Goal: Transaction & Acquisition: Purchase product/service

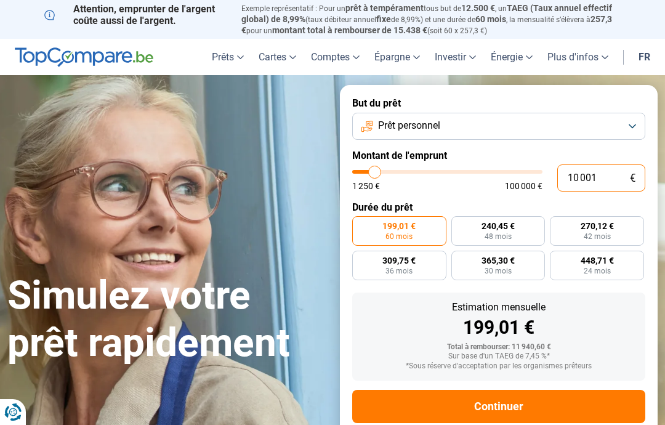
click at [616, 171] on input "10 001" at bounding box center [602, 177] width 88 height 27
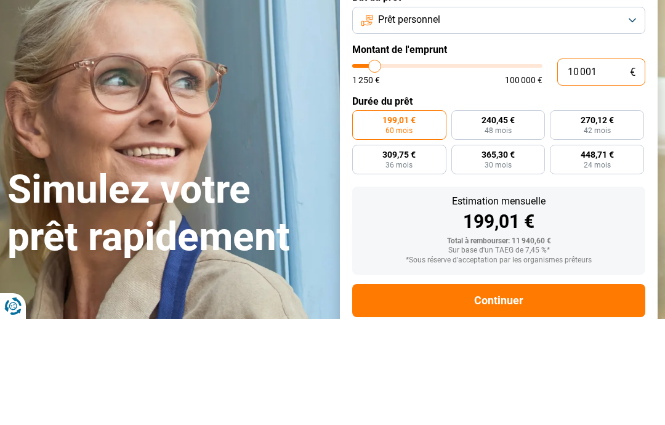
type input "1 000"
type input "1250"
type input "100"
type input "1250"
type input "10"
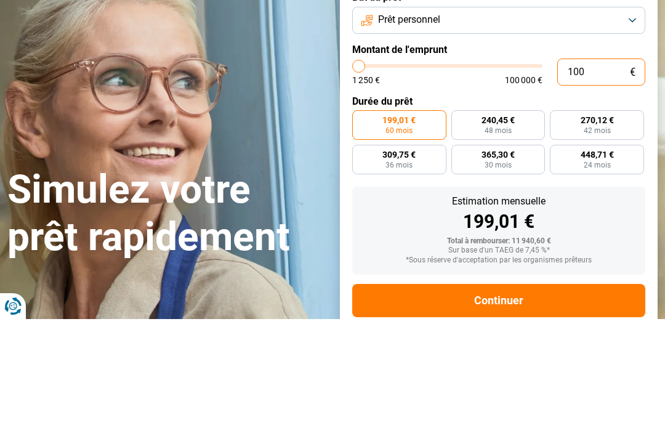
type input "1250"
type input "1"
type input "1250"
type input "0"
type input "1250"
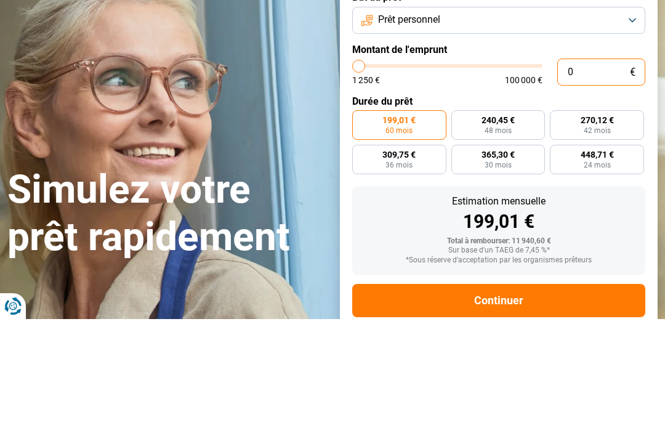
type input "2"
type input "1250"
type input "20"
type input "1250"
type input "200"
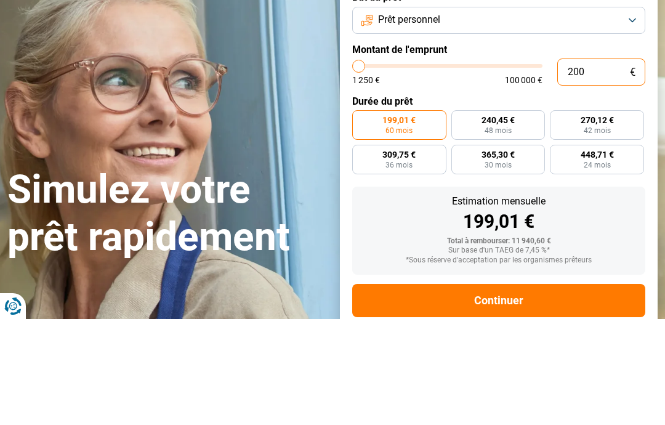
type input "1250"
type input "2 000"
type input "2000"
radio input "true"
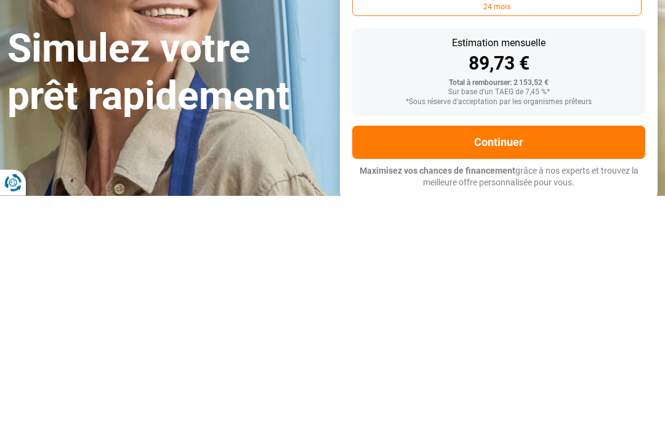
type input "20 000"
type input "20000"
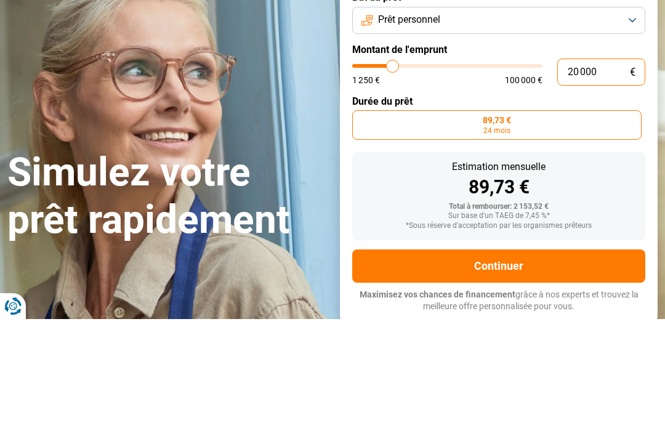
radio input "false"
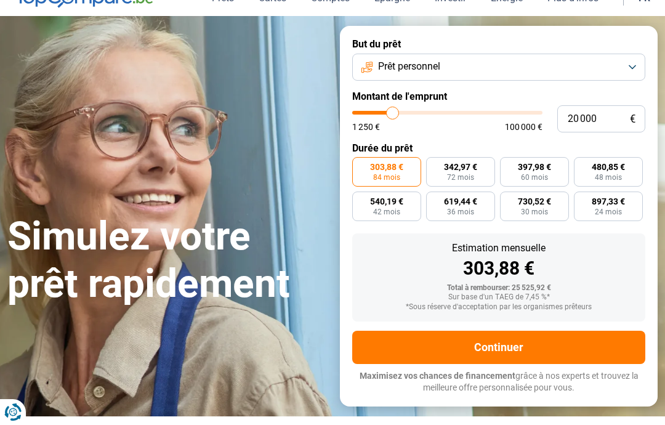
scroll to position [59, 0]
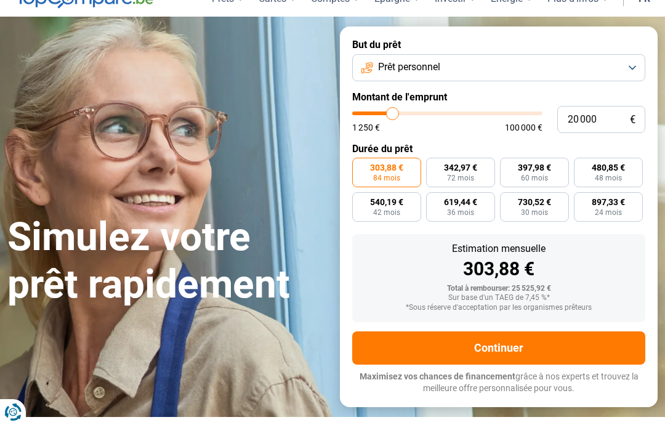
click at [629, 68] on button "Prêt personnel" at bounding box center [498, 67] width 293 height 27
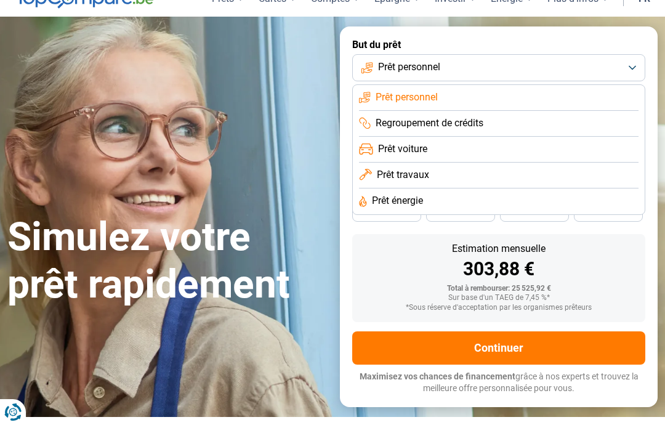
click at [431, 171] on li "Prêt travaux" at bounding box center [499, 176] width 280 height 26
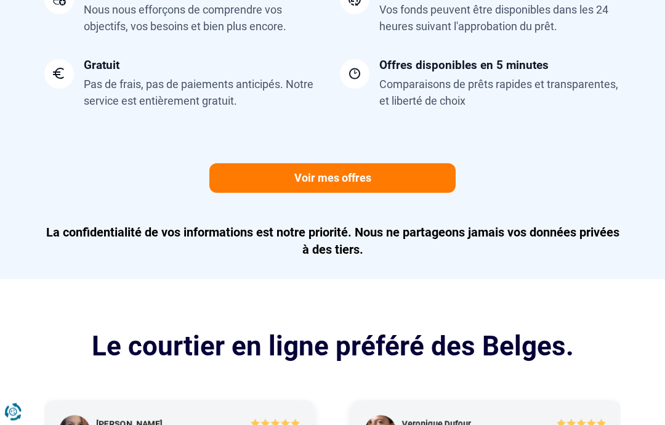
scroll to position [1231, 0]
click at [369, 171] on link "Voir mes offres" at bounding box center [332, 178] width 246 height 30
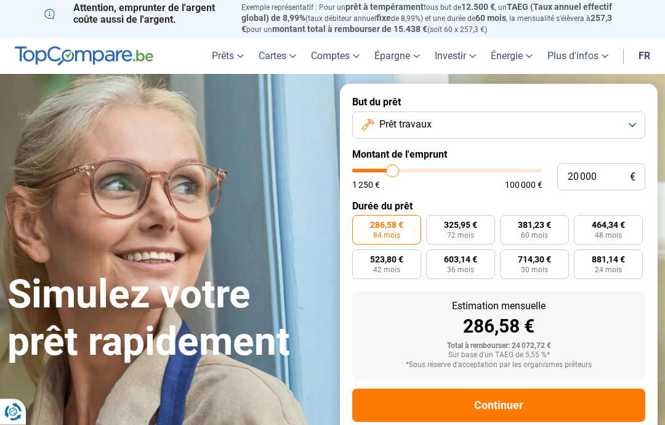
scroll to position [0, 0]
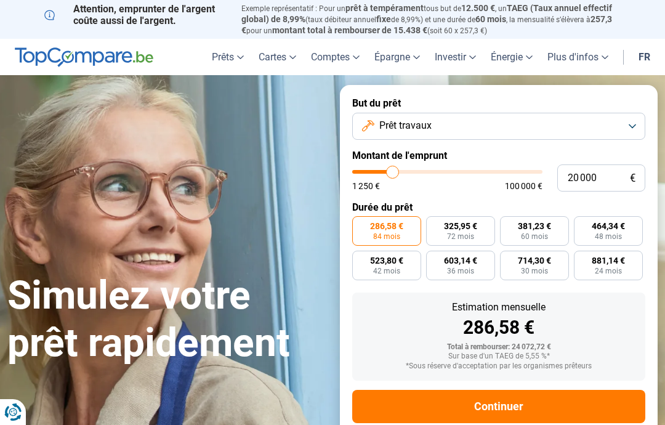
click at [311, 241] on div "Simulez votre prêt rapidement" at bounding box center [166, 276] width 333 height 184
click at [644, 57] on link "fr" at bounding box center [644, 57] width 26 height 36
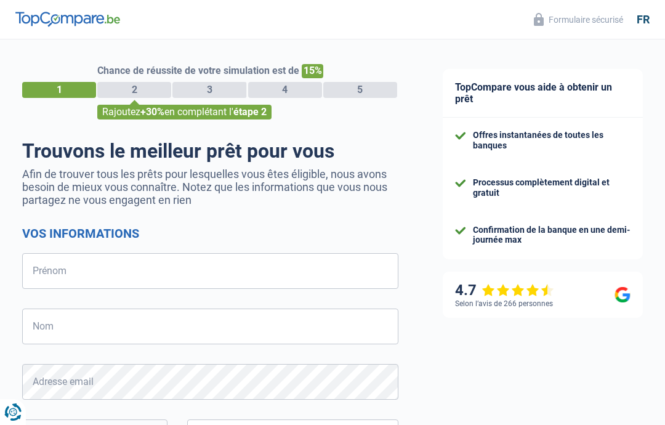
select select "32"
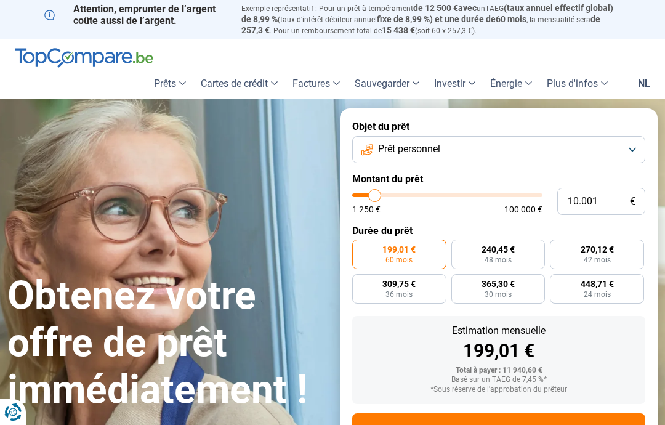
click at [648, 78] on font "nl" at bounding box center [644, 84] width 12 height 12
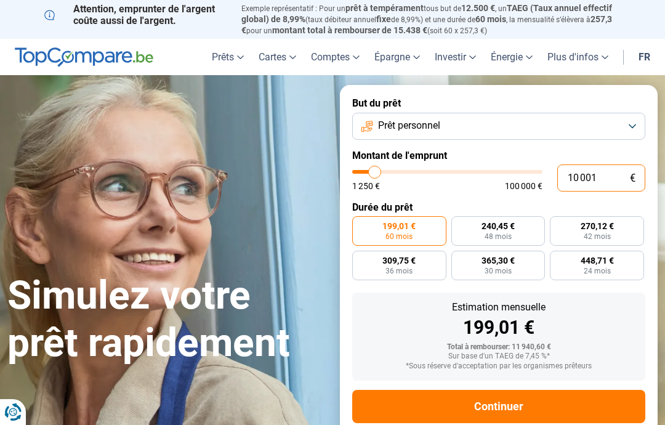
click at [616, 175] on input "10 001" at bounding box center [602, 177] width 88 height 27
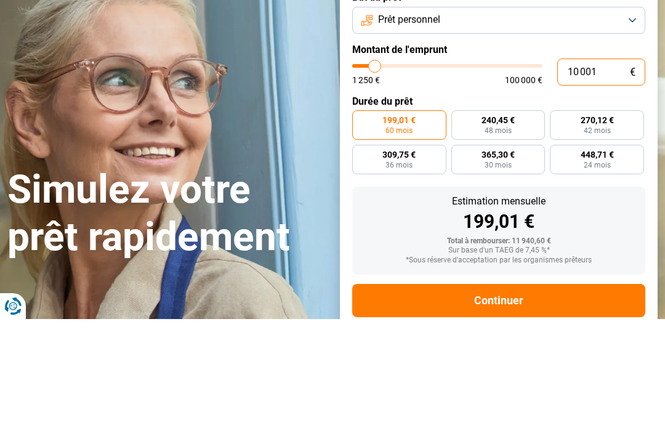
type input "1 000"
type input "1250"
type input "100"
type input "1250"
type input "10"
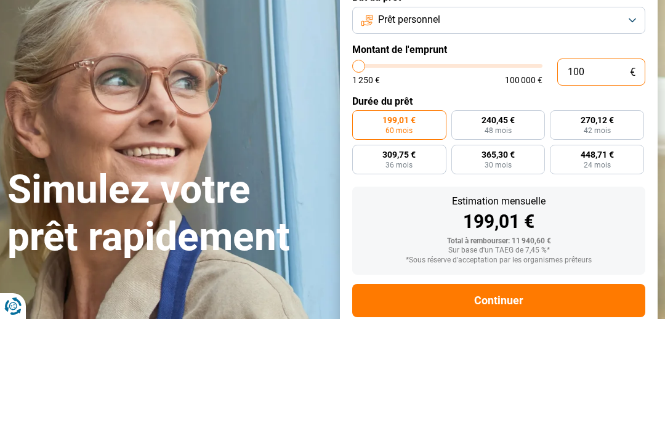
type input "1250"
type input "1"
type input "1250"
type input "15"
type input "1250"
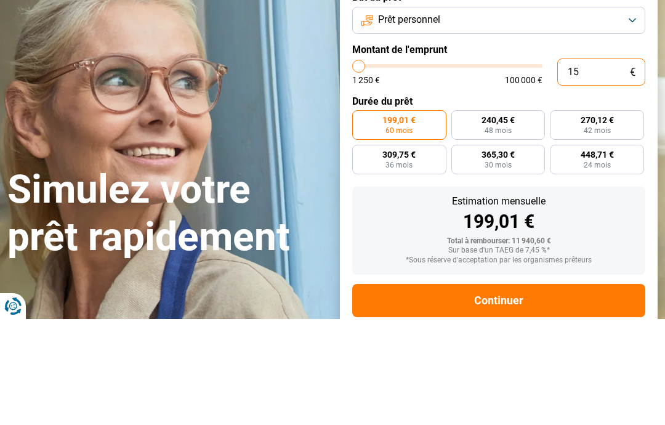
type input "150"
type input "1250"
type input "1 500"
type input "1500"
type input "15 000"
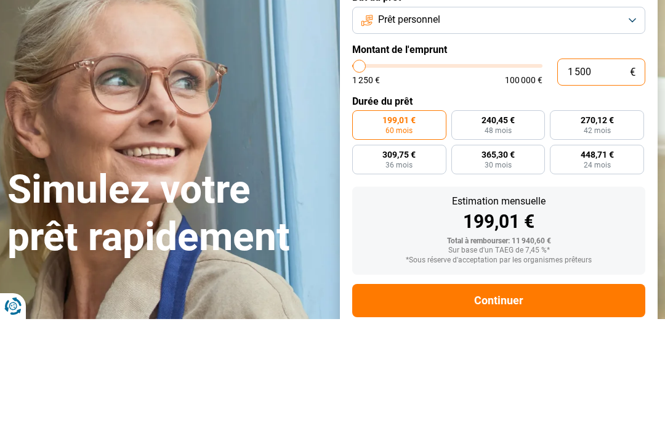
type input "15000"
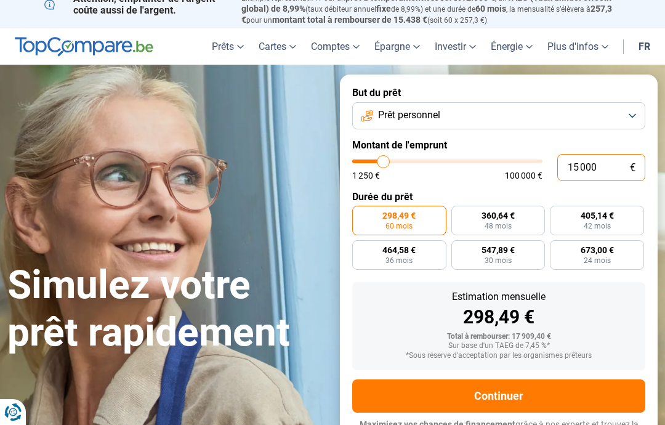
scroll to position [5, 0]
